Goal: Task Accomplishment & Management: Manage account settings

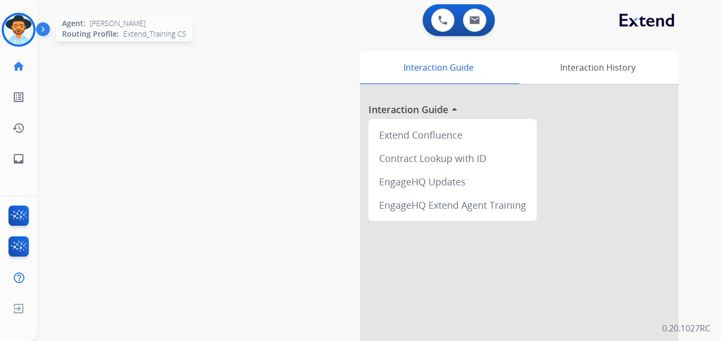
click at [19, 30] on img at bounding box center [19, 30] width 30 height 30
click at [24, 32] on img at bounding box center [19, 30] width 30 height 30
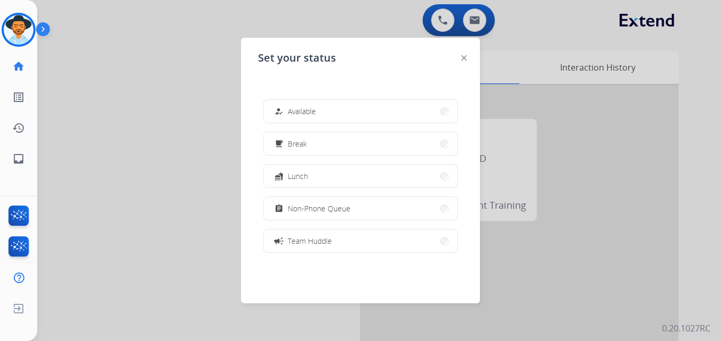
scroll to position [140, 0]
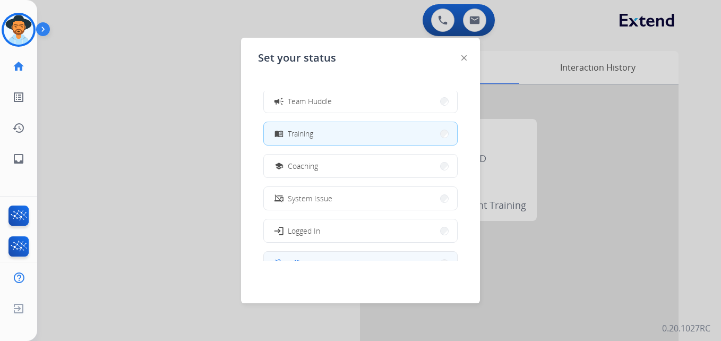
click at [329, 252] on button "work_off Offline" at bounding box center [360, 263] width 193 height 23
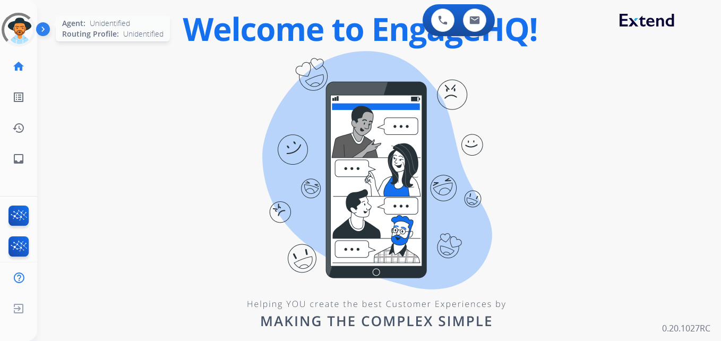
click at [18, 32] on div at bounding box center [18, 30] width 38 height 38
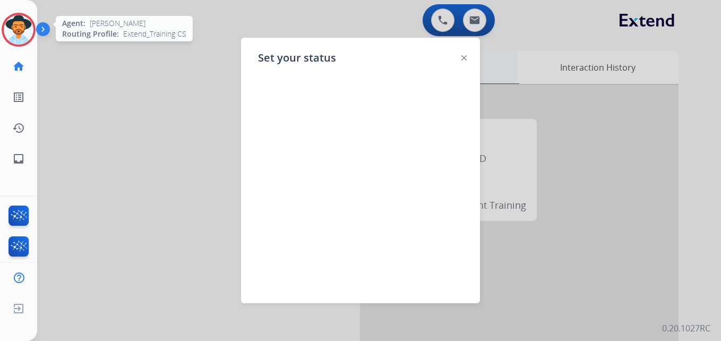
drag, startPoint x: 466, startPoint y: 58, endPoint x: 456, endPoint y: 57, distance: 9.7
click at [465, 58] on img at bounding box center [463, 57] width 5 height 5
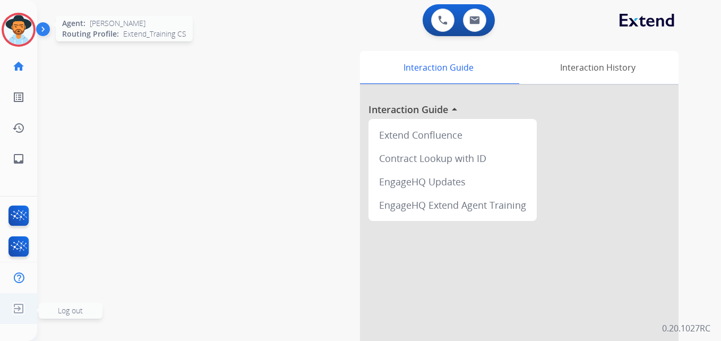
click at [18, 306] on img at bounding box center [18, 308] width 19 height 20
